Goal: Task Accomplishment & Management: Manage account settings

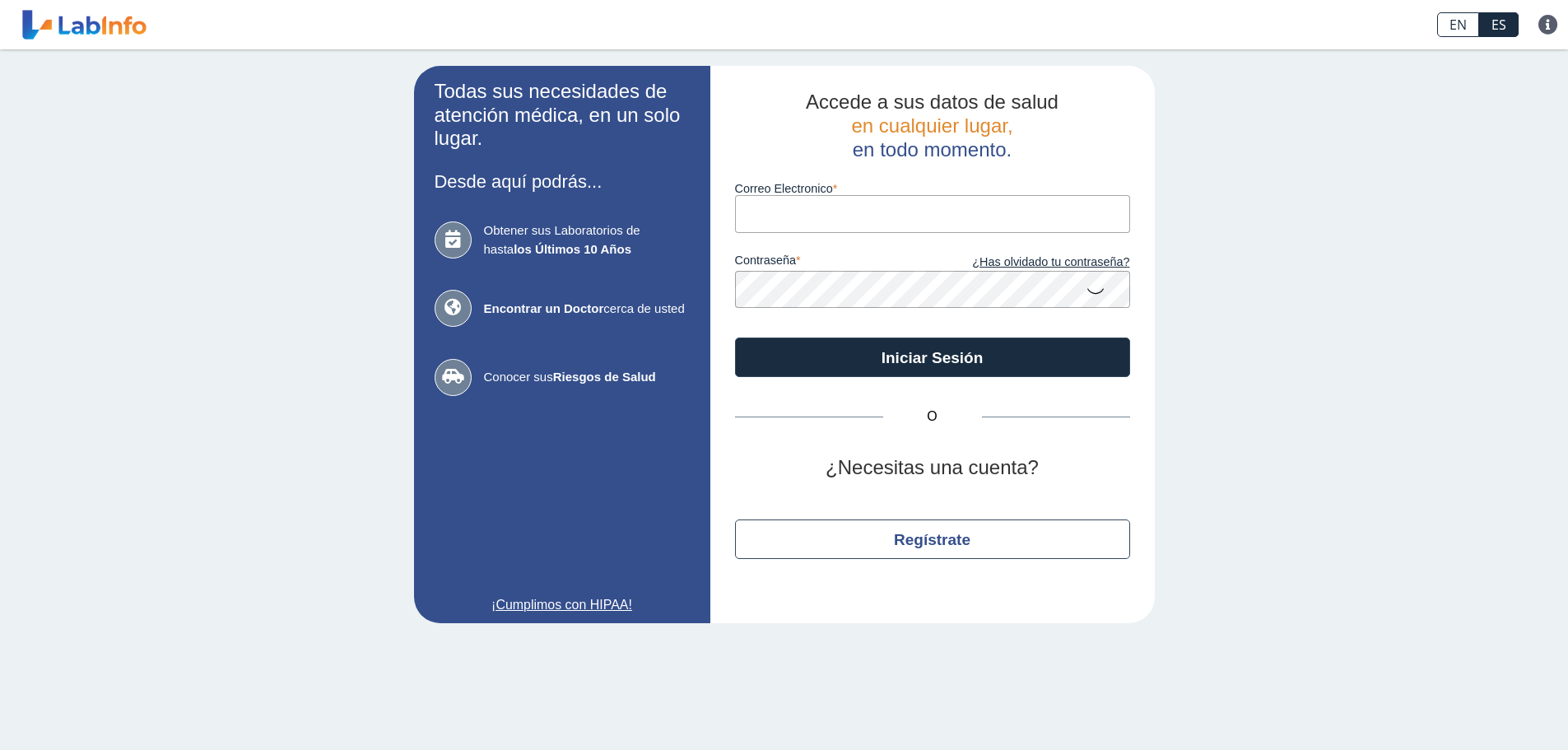
type input "[EMAIL_ADDRESS][DOMAIN_NAME]"
click at [735, 338] on button "Iniciar Sesión" at bounding box center [932, 357] width 395 height 39
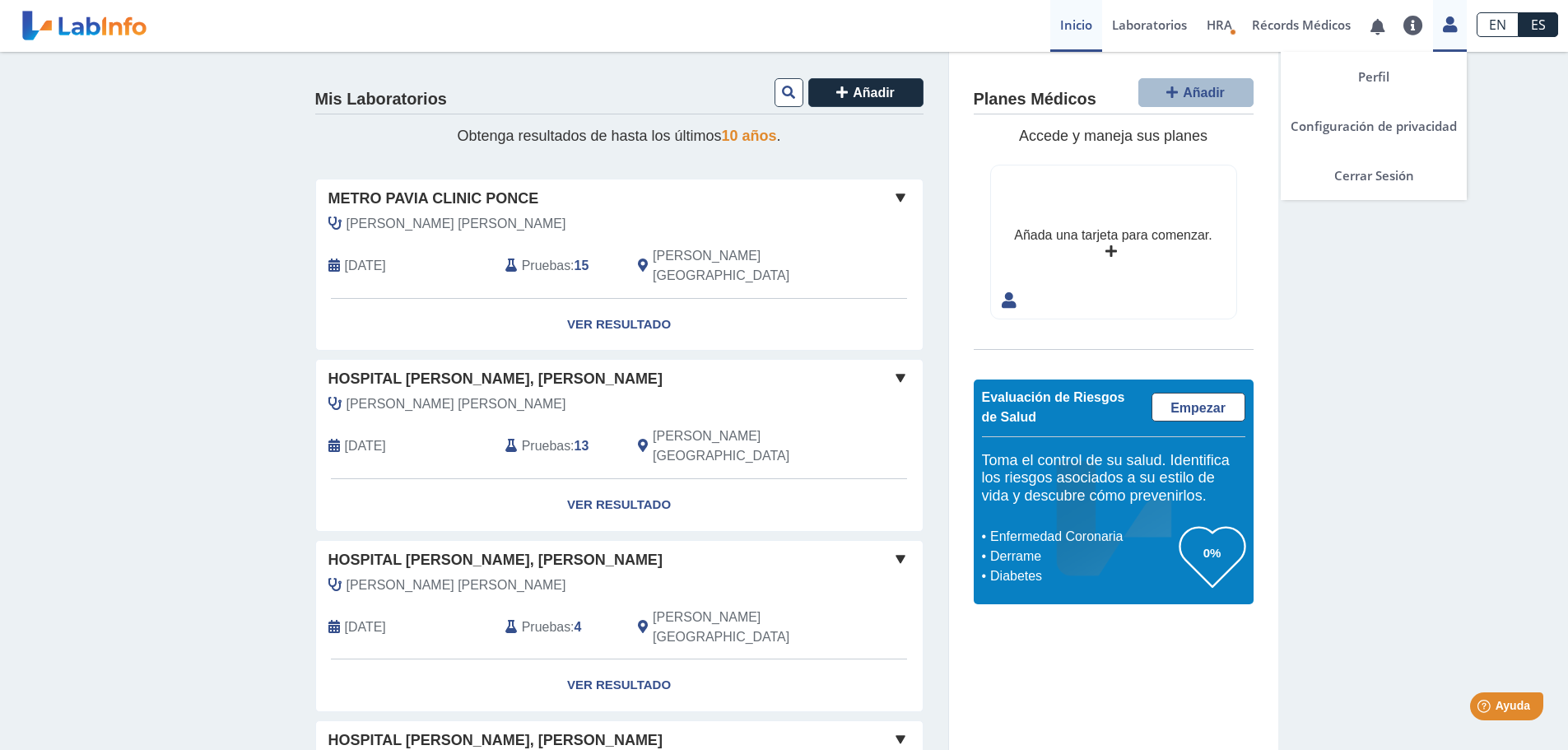
click at [1454, 38] on div "Perfil Configuración de privacidad Cerrar Sesión" at bounding box center [1450, 26] width 33 height 52
click at [1396, 184] on link "Cerrar Sesión" at bounding box center [1374, 175] width 186 height 49
